Goal: Task Accomplishment & Management: Manage account settings

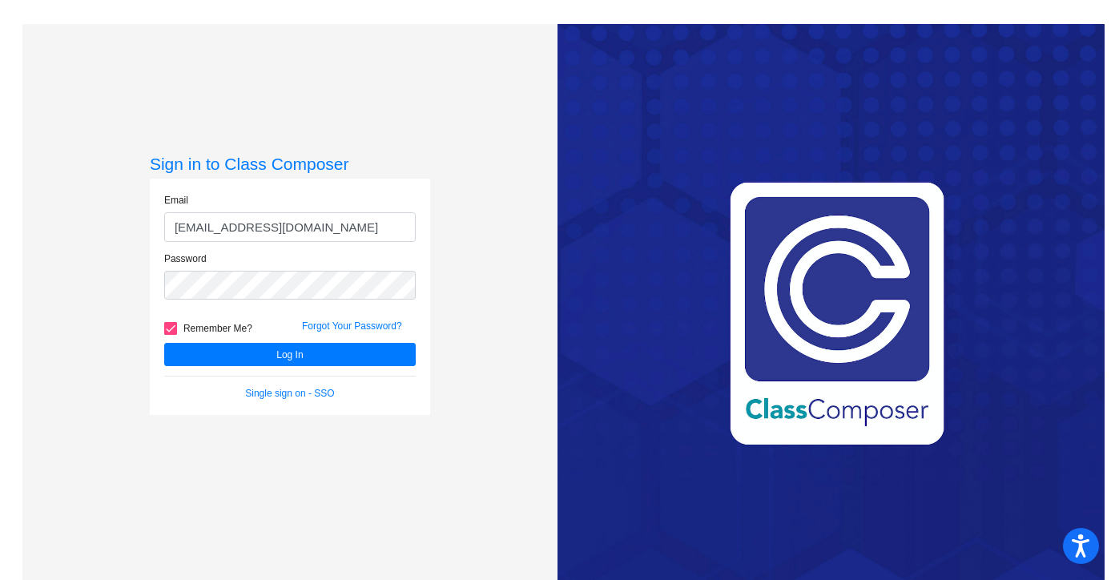
scroll to position [1, 0]
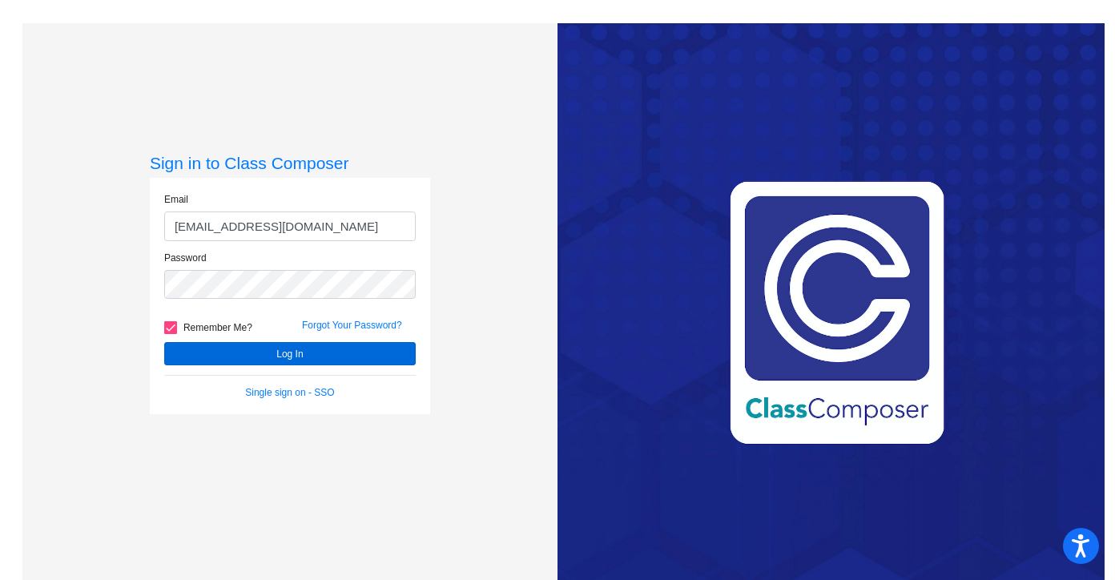
click at [294, 351] on button "Log In" at bounding box center [289, 353] width 251 height 23
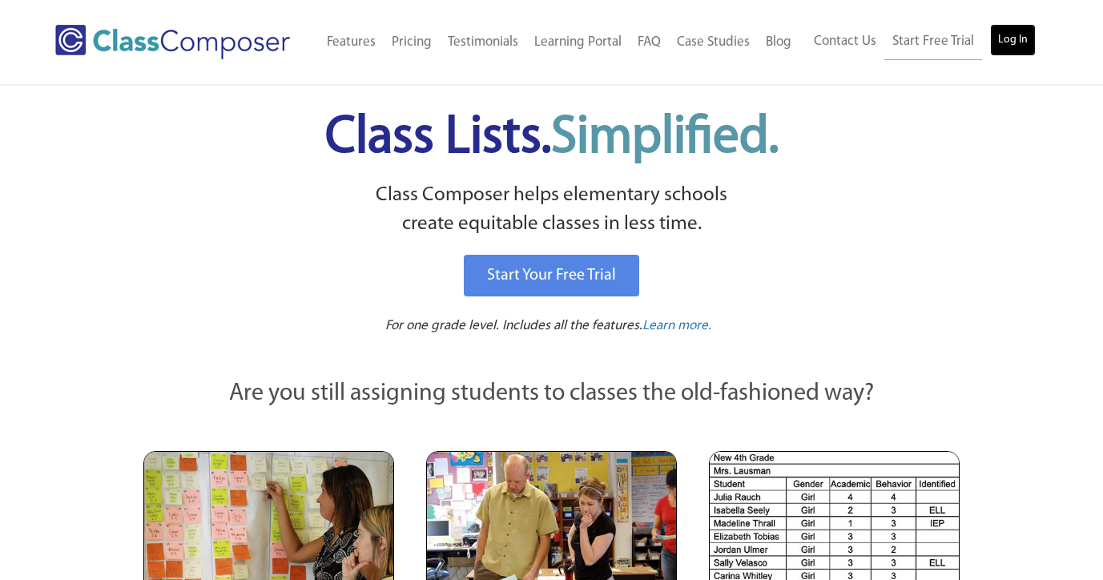
click at [1024, 41] on link "Log In" at bounding box center [1013, 40] width 46 height 32
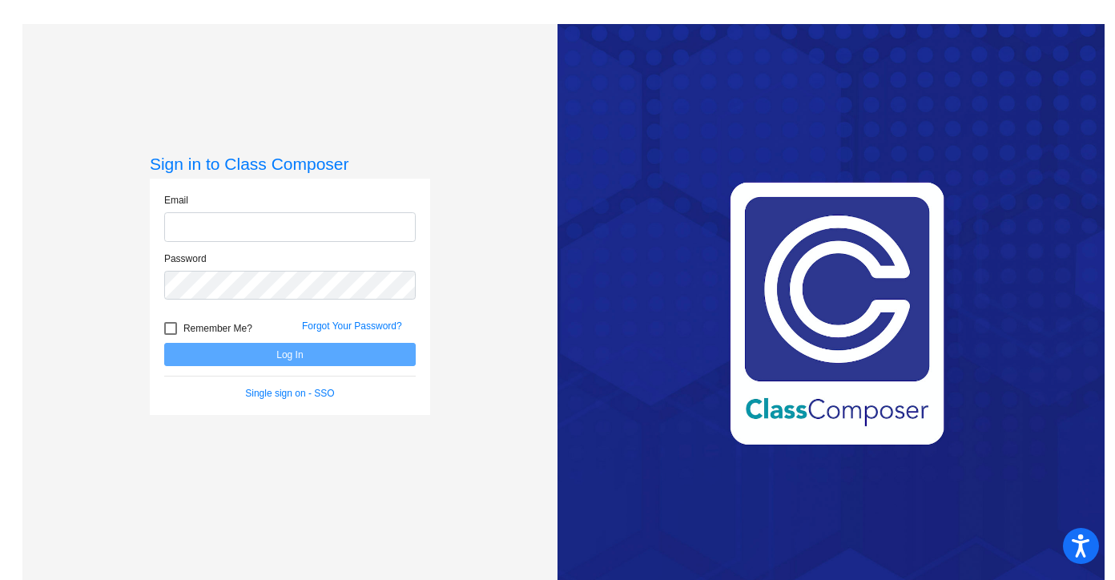
click at [249, 228] on input "email" at bounding box center [289, 227] width 251 height 30
type input "[EMAIL_ADDRESS][DOMAIN_NAME]"
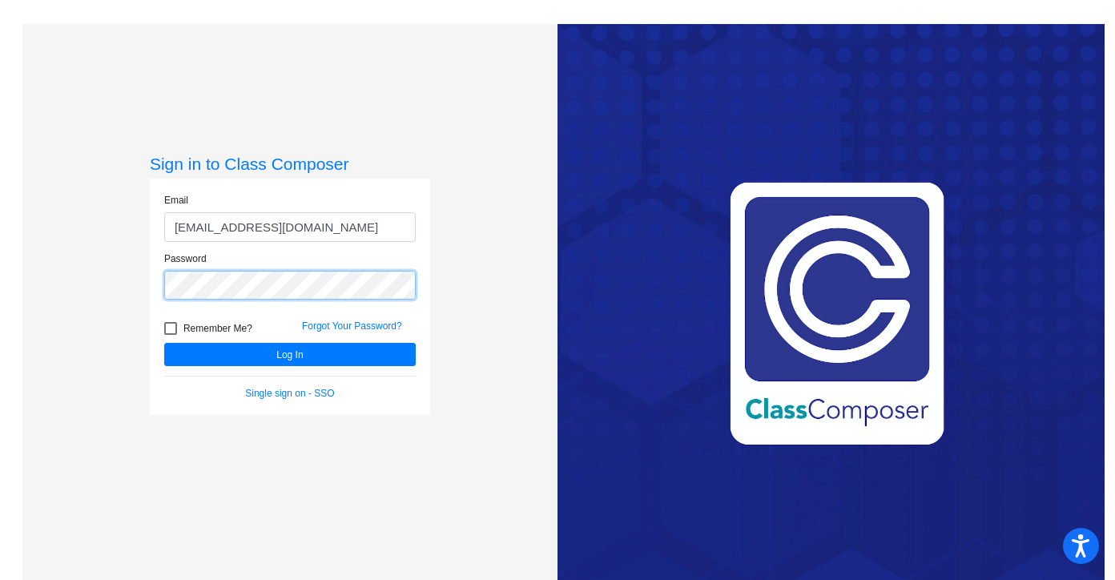
click at [164, 343] on button "Log In" at bounding box center [289, 354] width 251 height 23
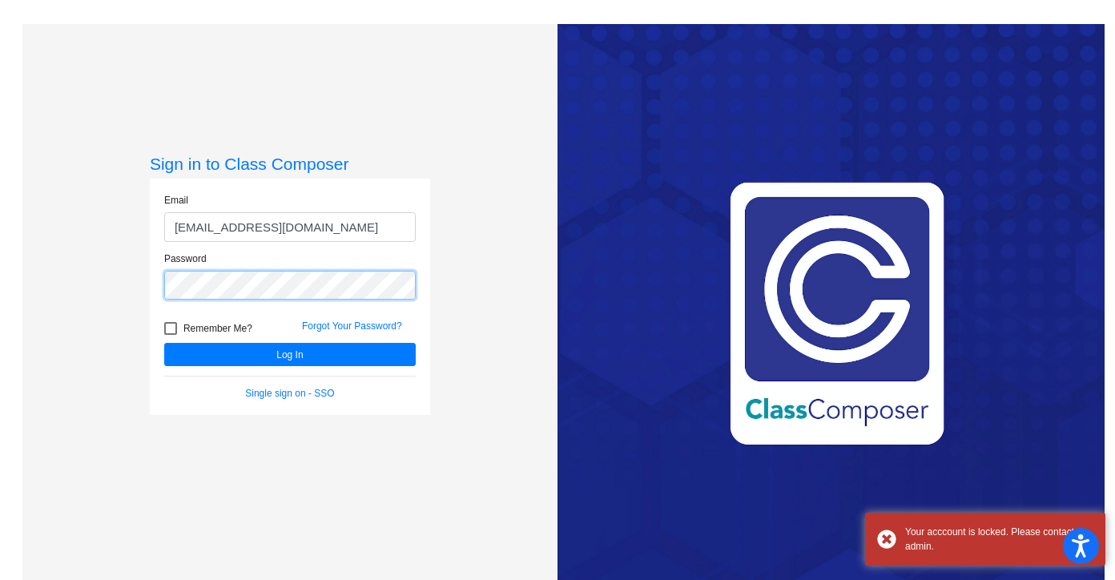
click at [164, 343] on button "Log In" at bounding box center [289, 354] width 251 height 23
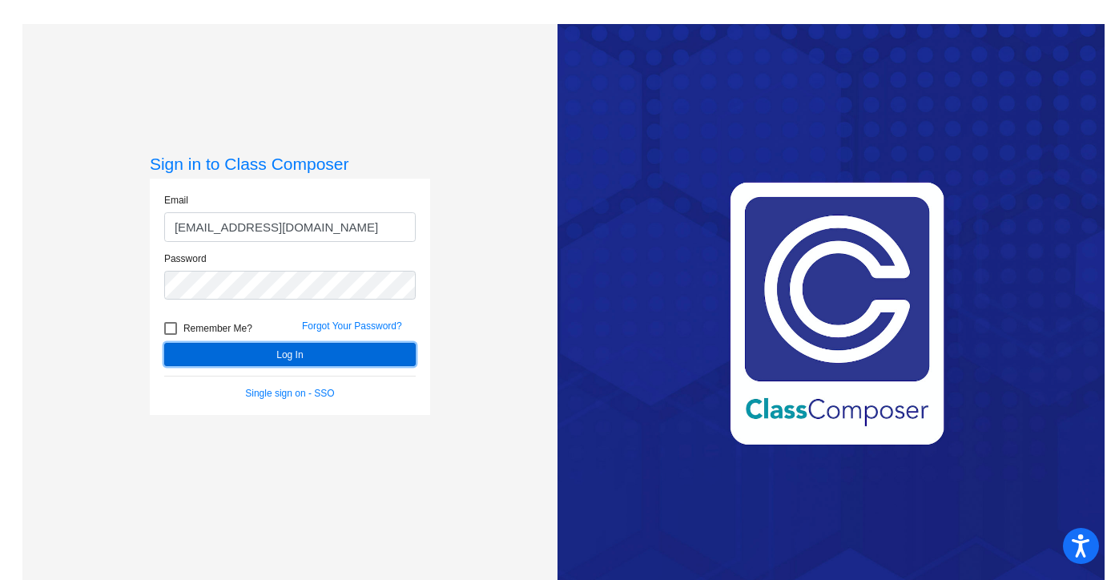
click at [268, 360] on button "Log In" at bounding box center [289, 354] width 251 height 23
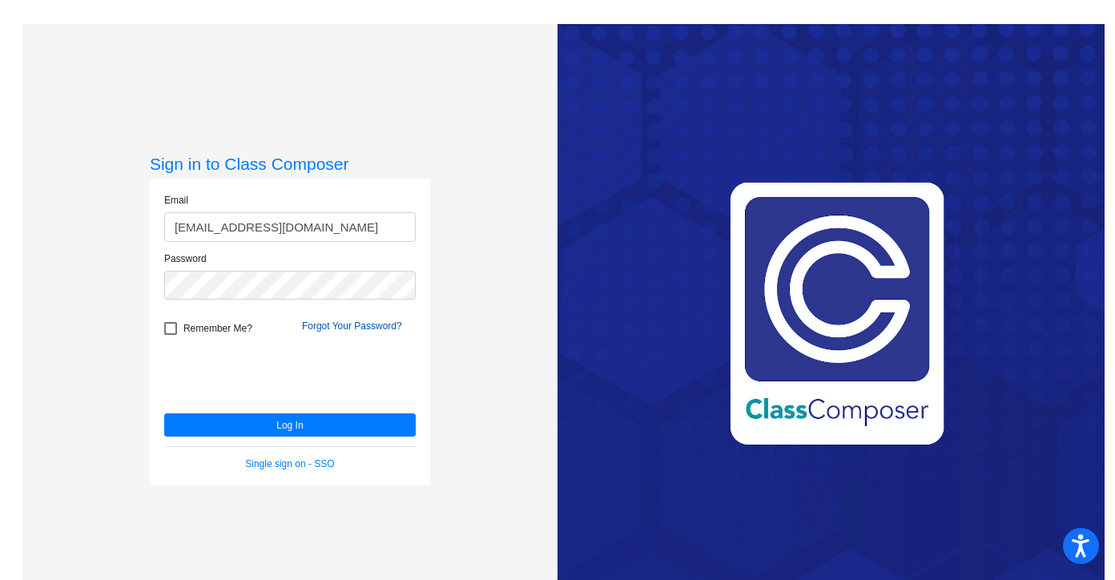
click at [347, 323] on link "Forgot Your Password?" at bounding box center [352, 325] width 100 height 11
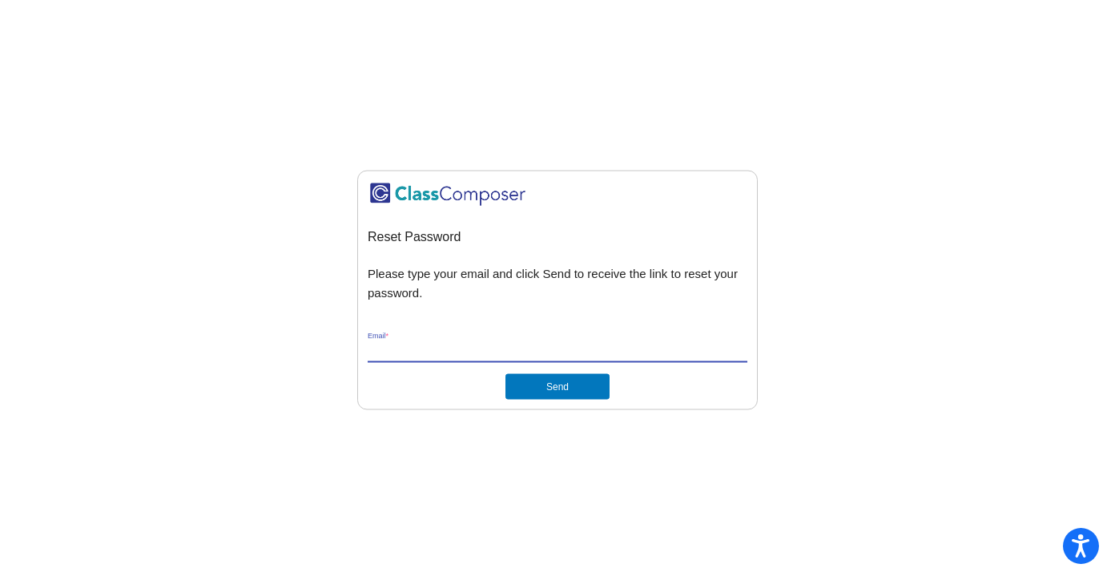
click at [446, 352] on input "Email *" at bounding box center [558, 350] width 380 height 14
type input "jfink@lgusd.org"
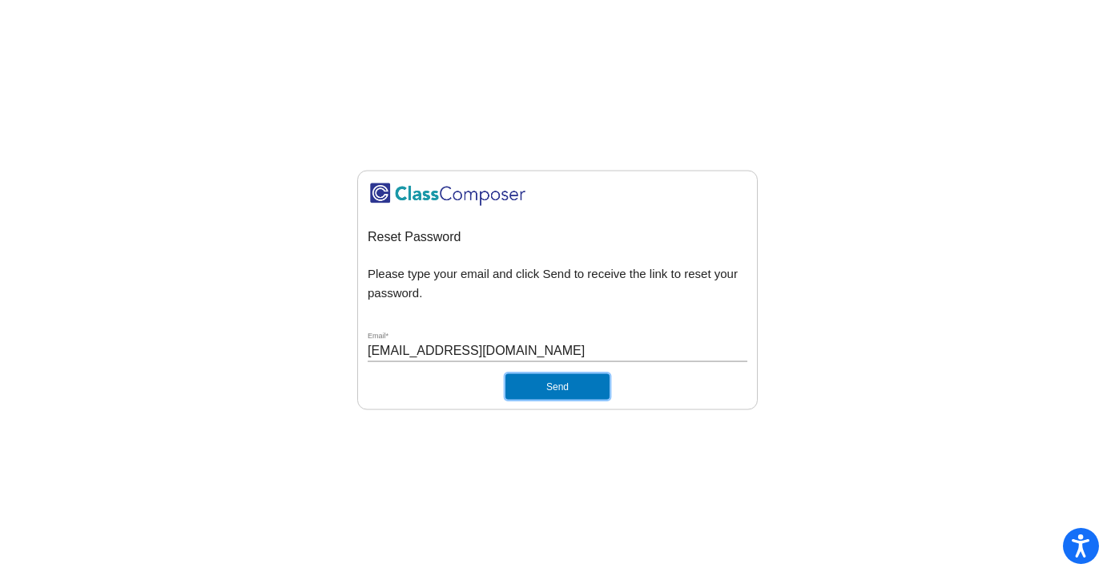
click at [544, 382] on button "Send" at bounding box center [557, 386] width 104 height 26
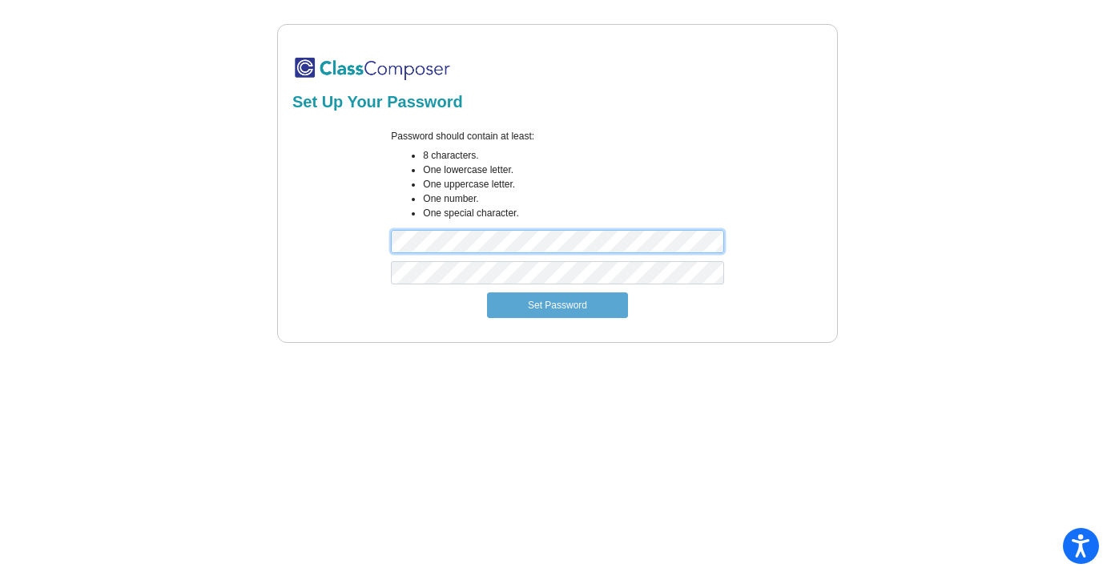
click at [376, 243] on div "Password should contain at least: 8 characters. One lowercase letter. One upper…" at bounding box center [557, 195] width 535 height 132
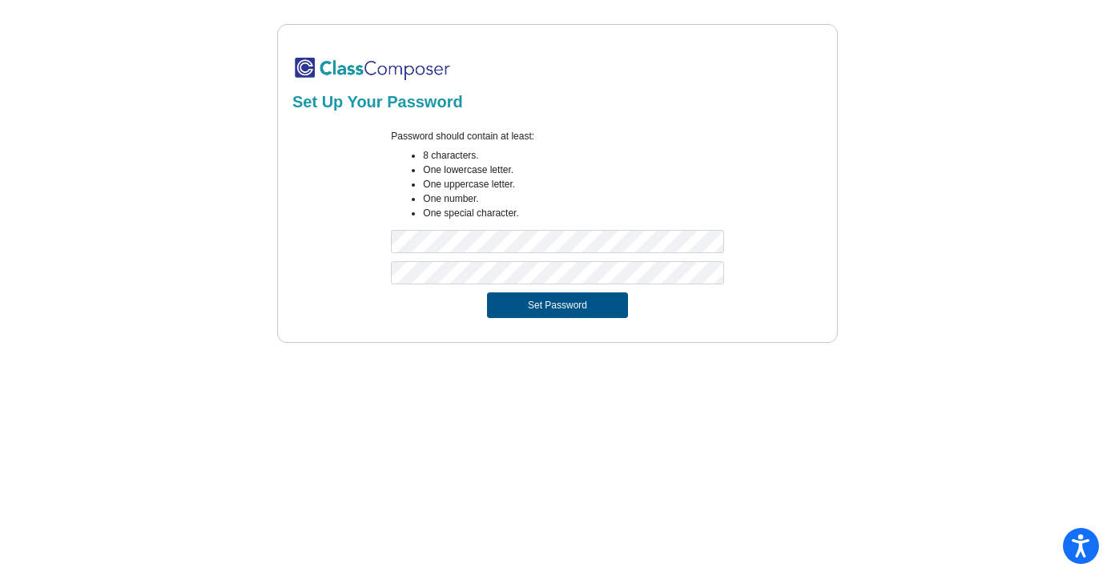
click at [526, 302] on button "Set Password" at bounding box center [557, 305] width 141 height 26
click at [534, 307] on button "Set Password" at bounding box center [557, 305] width 141 height 26
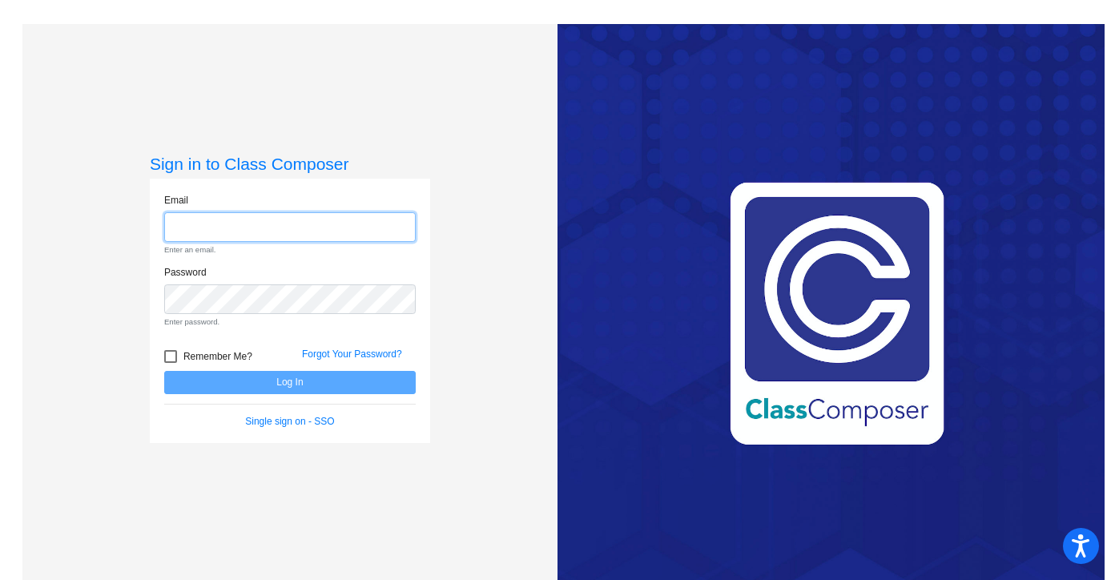
type input "[EMAIL_ADDRESS][DOMAIN_NAME]"
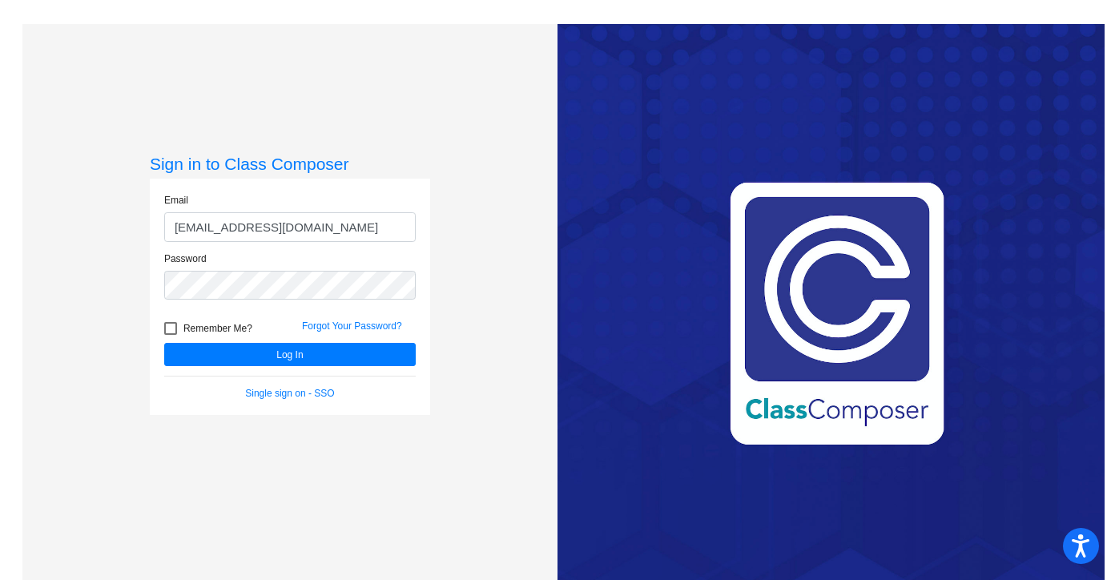
click at [164, 327] on div at bounding box center [170, 328] width 13 height 13
click at [170, 335] on input "Remember Me?" at bounding box center [170, 335] width 1 height 1
checkbox input "true"
click at [278, 356] on button "Log In" at bounding box center [289, 354] width 251 height 23
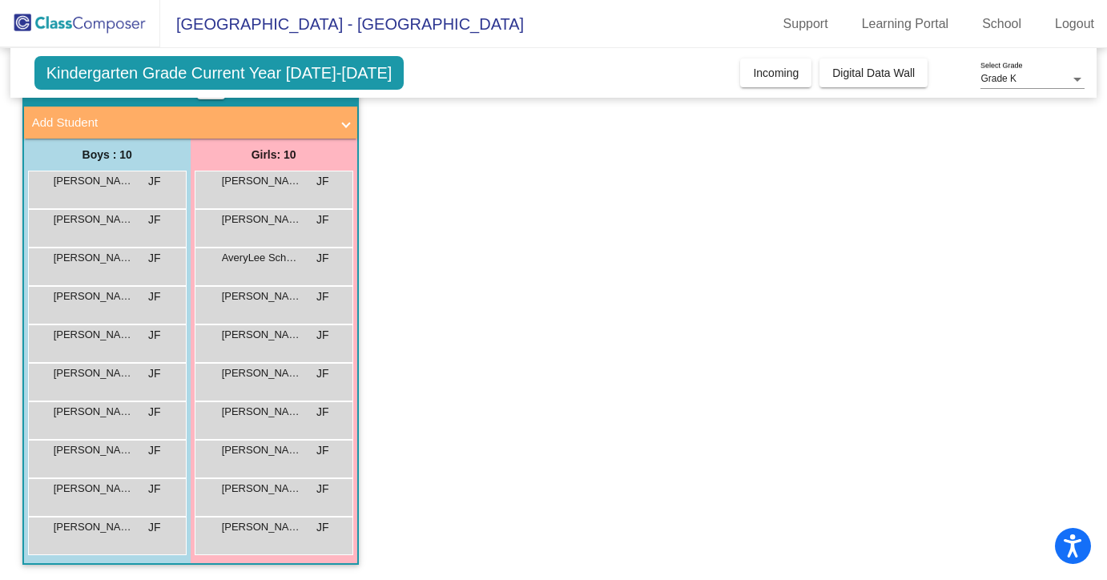
scroll to position [86, 0]
click at [286, 259] on span "AveryLee Schweitzerhof" at bounding box center [262, 257] width 80 height 16
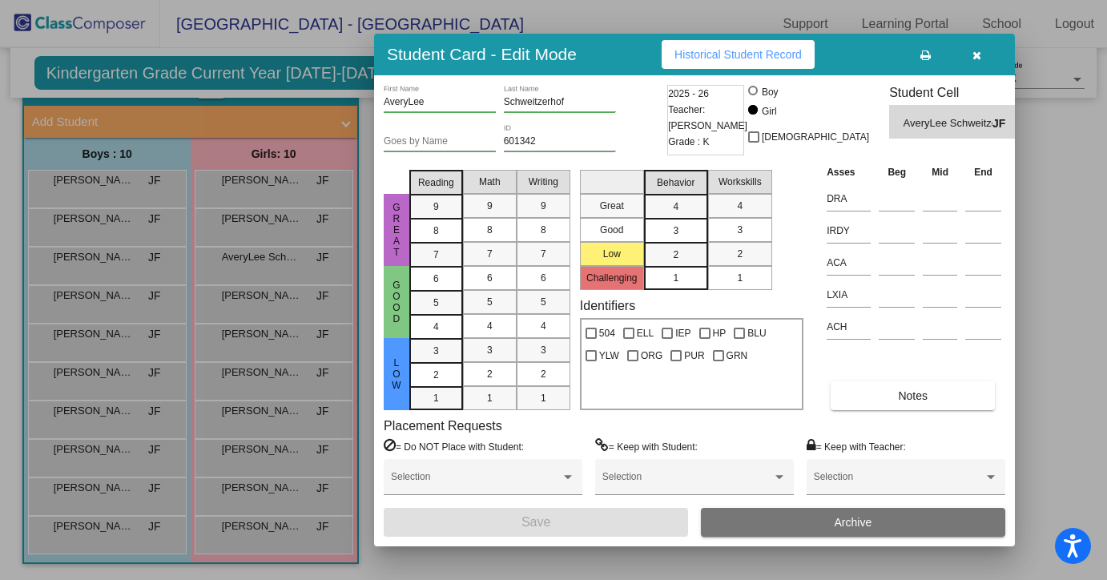
click at [974, 58] on icon "button" at bounding box center [976, 55] width 9 height 11
